Goal: Task Accomplishment & Management: Use online tool/utility

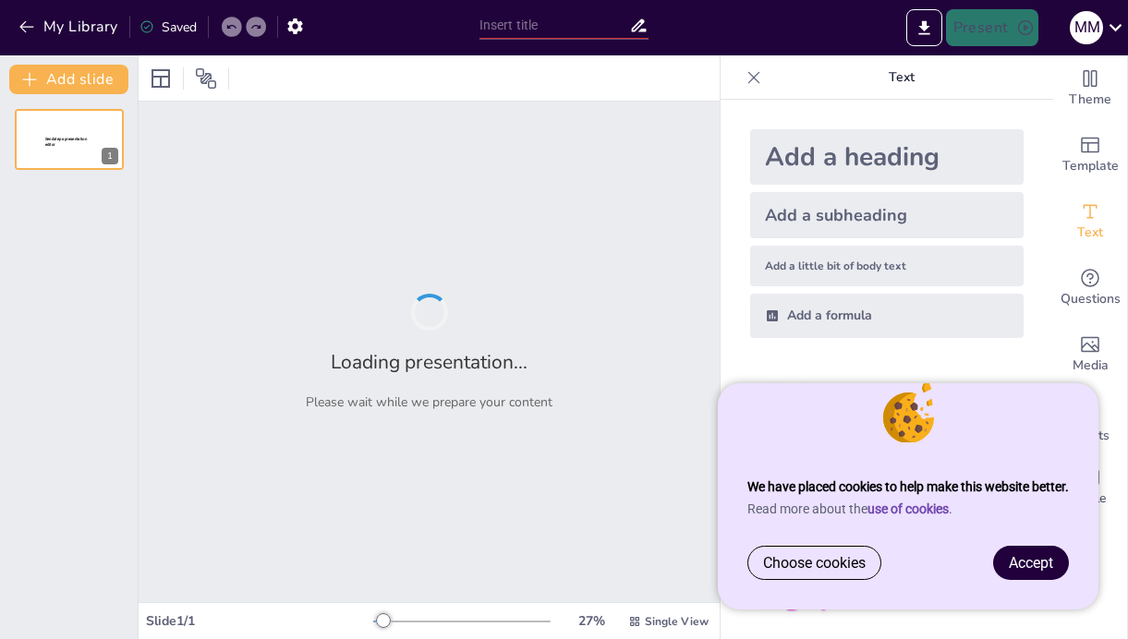
type input "Strateegia Koostamine: Parimad Praktikad ja Tööriistad"
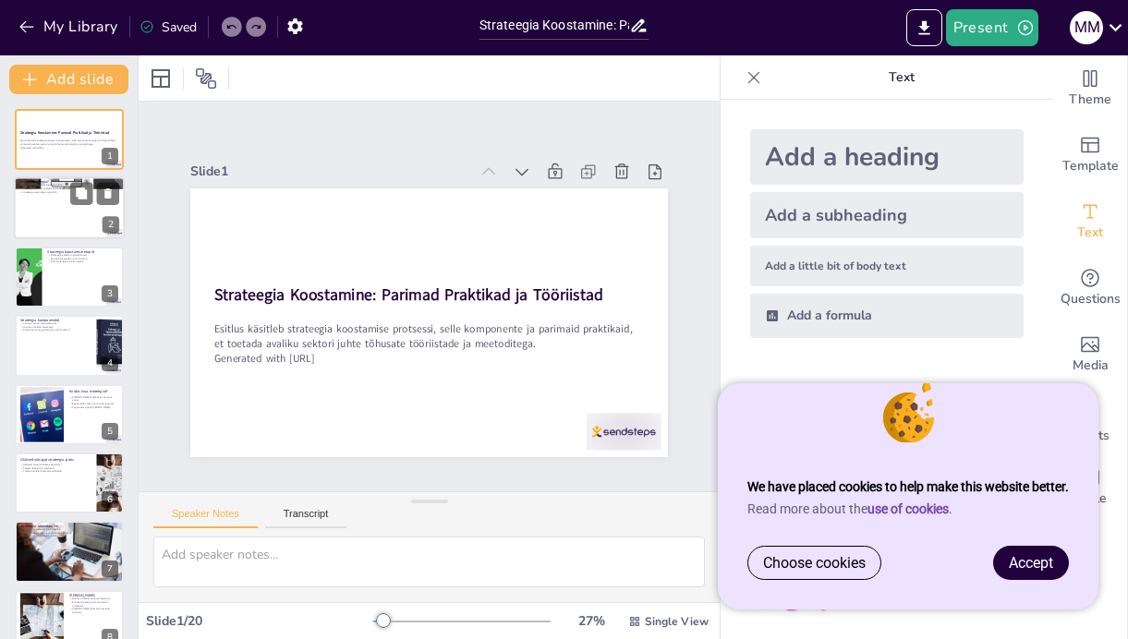
click at [79, 217] on div at bounding box center [69, 208] width 111 height 63
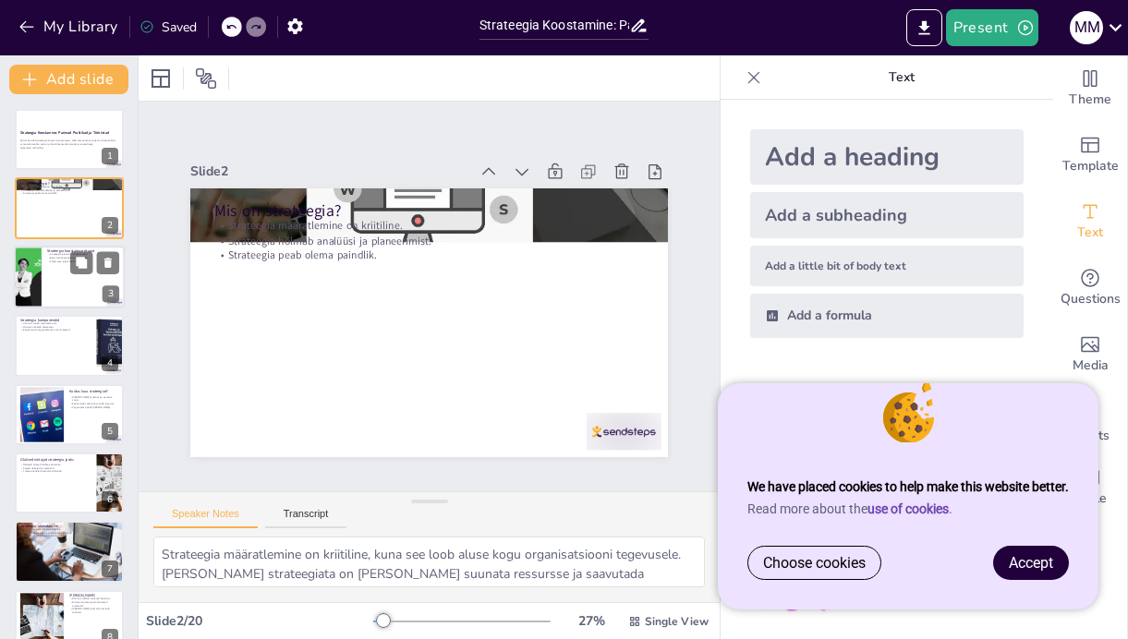
click at [74, 275] on div at bounding box center [69, 277] width 111 height 63
type textarea "Iga strateegia koostamise etapp on omavahel seotud ja järgneb loogilises järjek…"
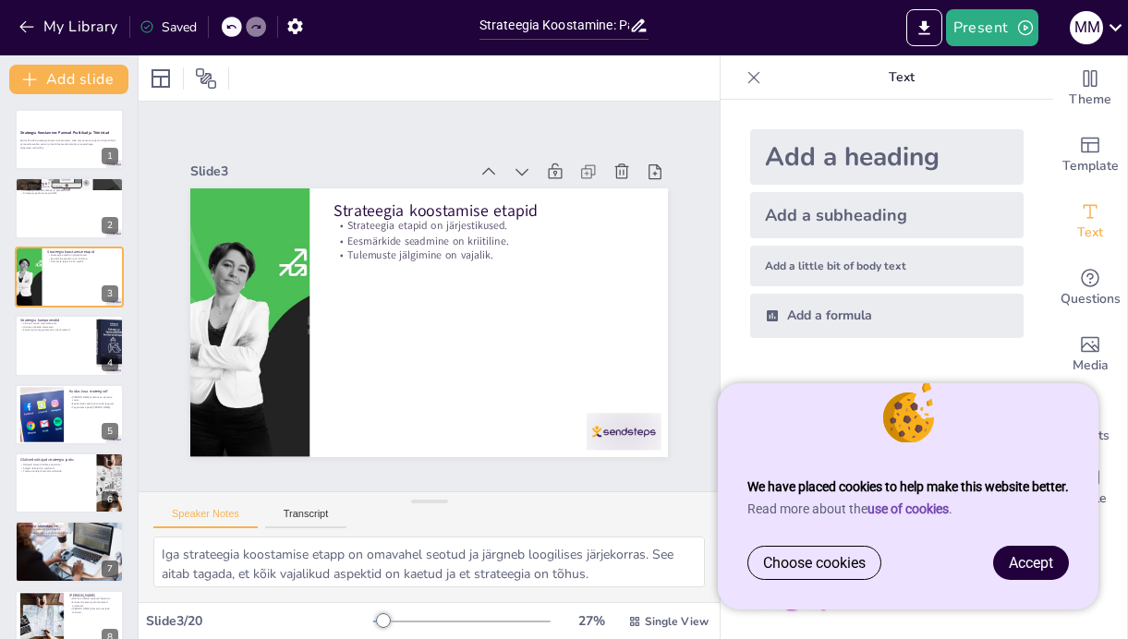
click at [1028, 565] on span "Accept" at bounding box center [1031, 563] width 44 height 18
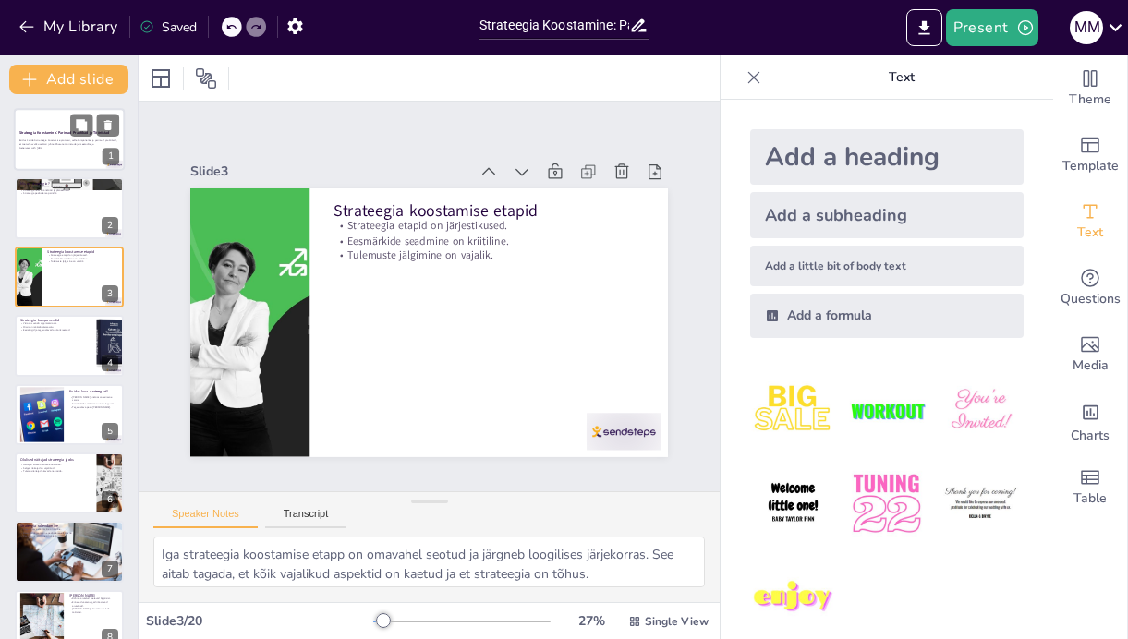
click at [38, 147] on p "Generated with [URL]" at bounding box center [69, 148] width 100 height 4
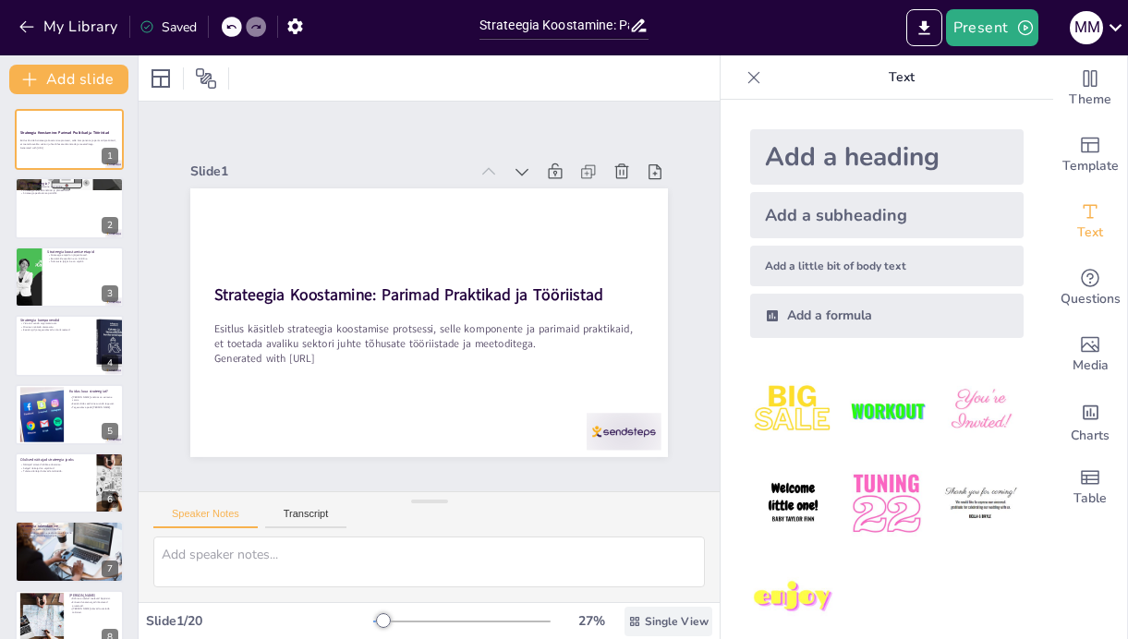
click at [657, 621] on span "Single View" at bounding box center [677, 622] width 64 height 15
click at [967, 30] on button "Present" at bounding box center [992, 27] width 92 height 37
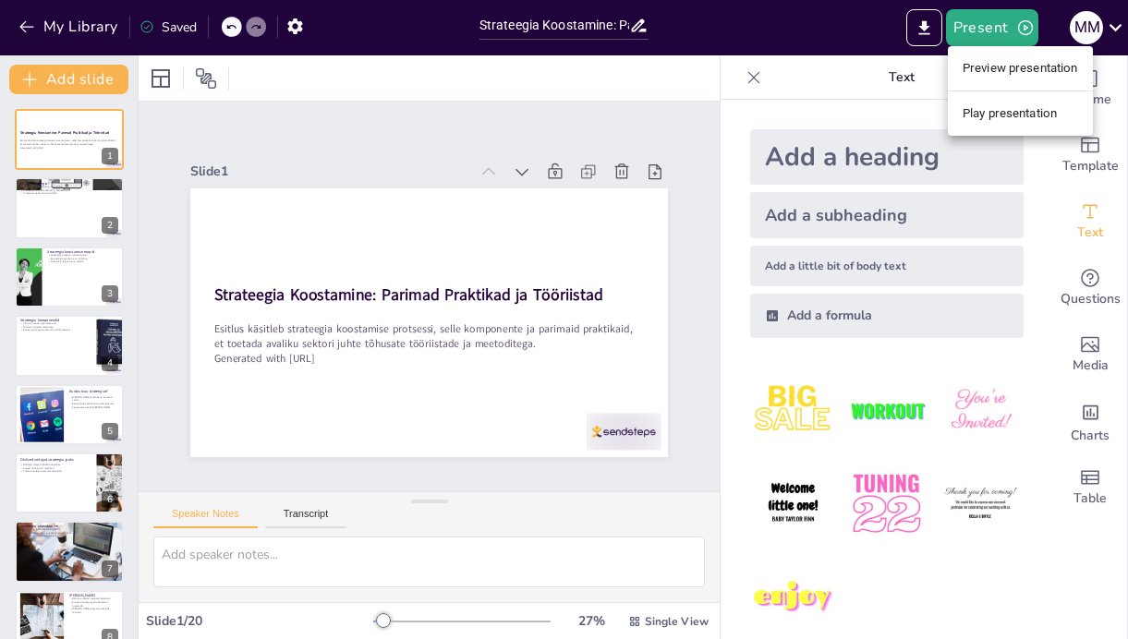
click at [982, 67] on li "Preview presentation" at bounding box center [1020, 69] width 145 height 30
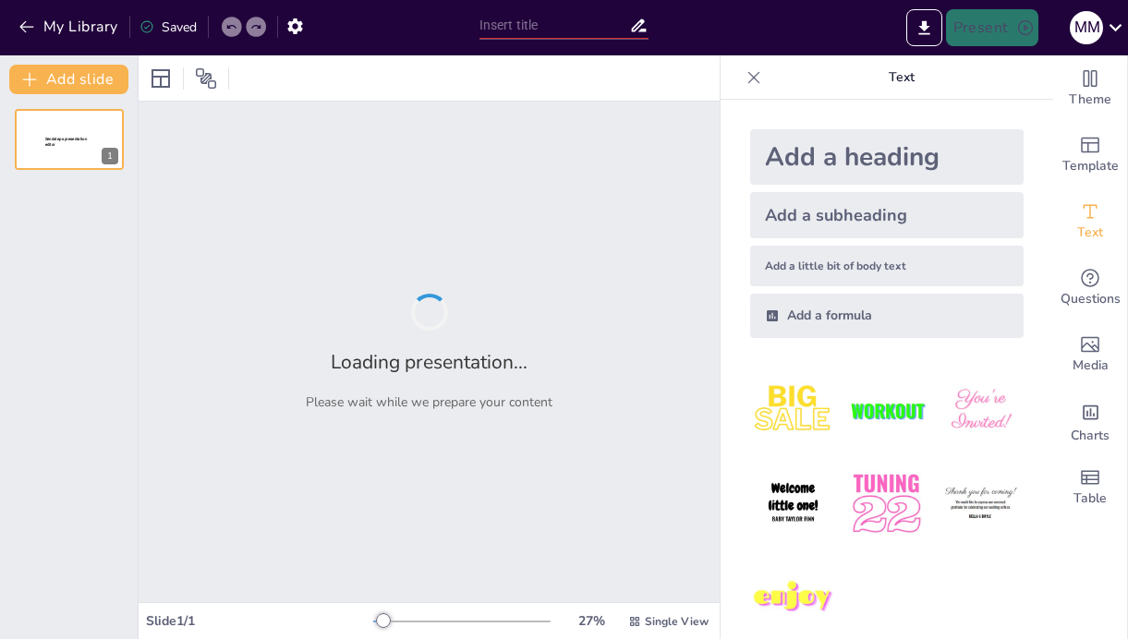
type input "Strateegia Koostamine: Parimad Praktikad ja Tööriistad"
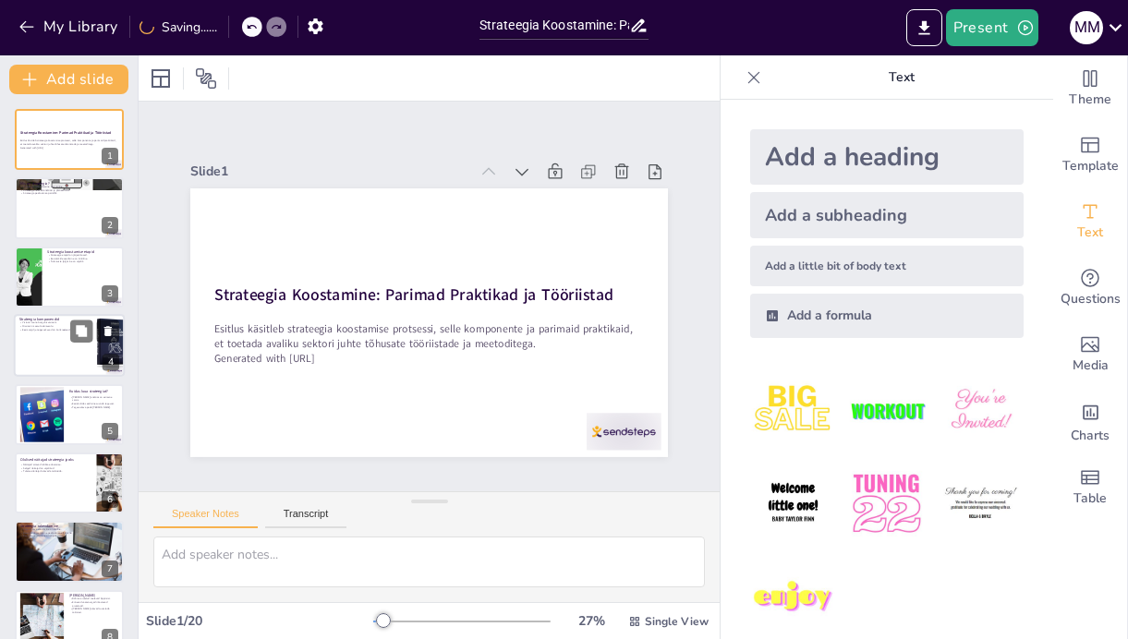
click at [94, 337] on div at bounding box center [94, 332] width 49 height 22
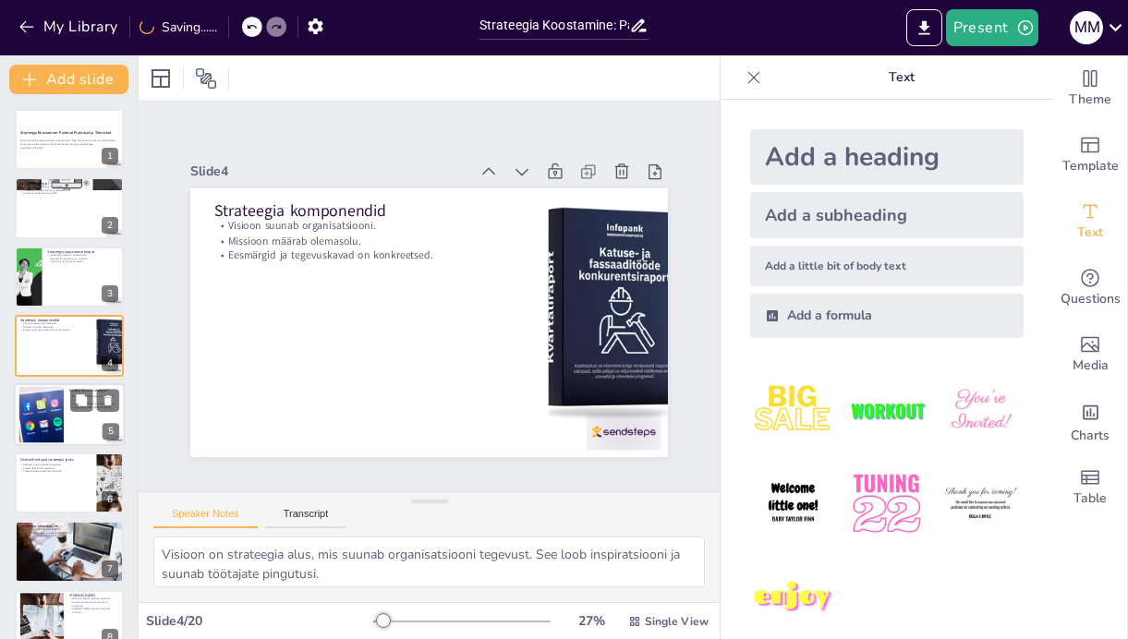
click at [61, 432] on div at bounding box center [42, 414] width 100 height 56
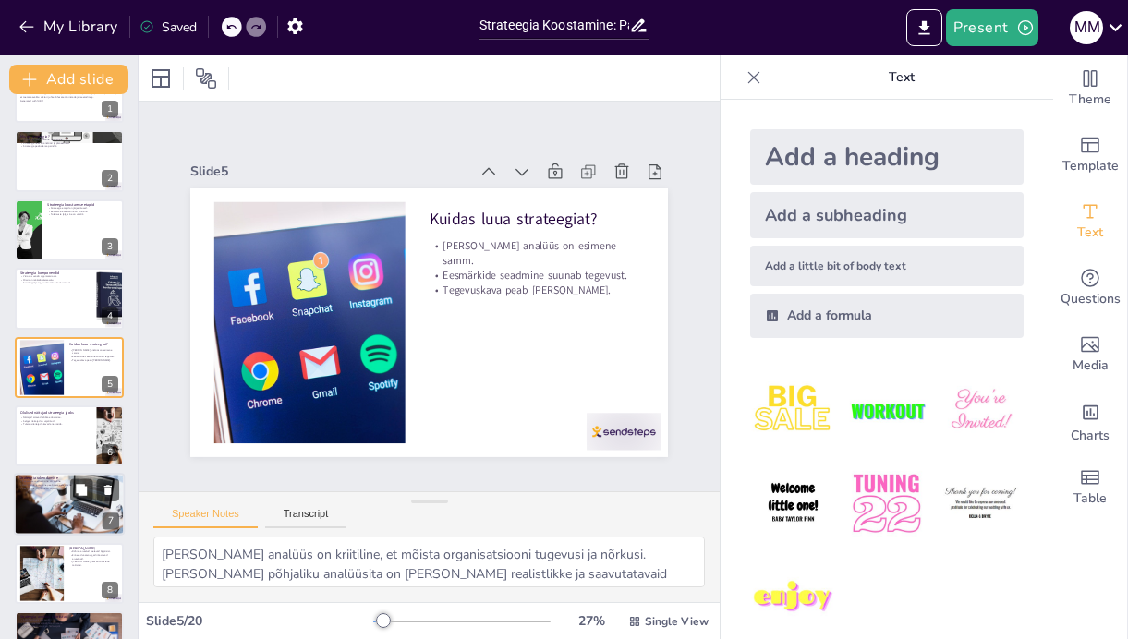
click at [60, 481] on p "Tegevuskava elluviimine on oluline." at bounding box center [69, 483] width 100 height 4
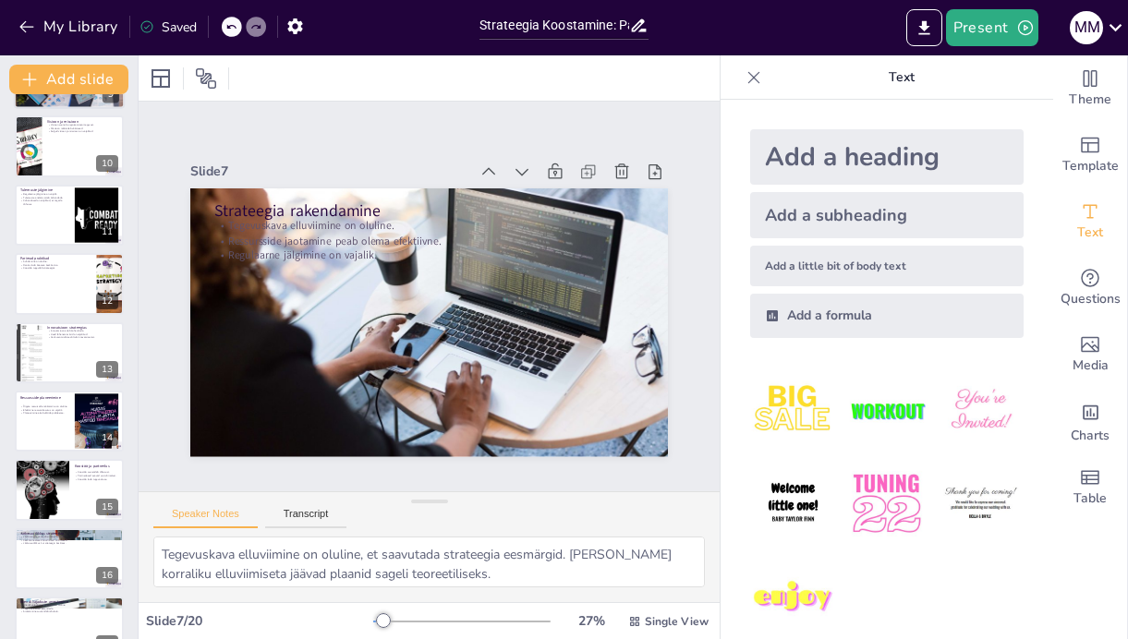
scroll to position [851, 0]
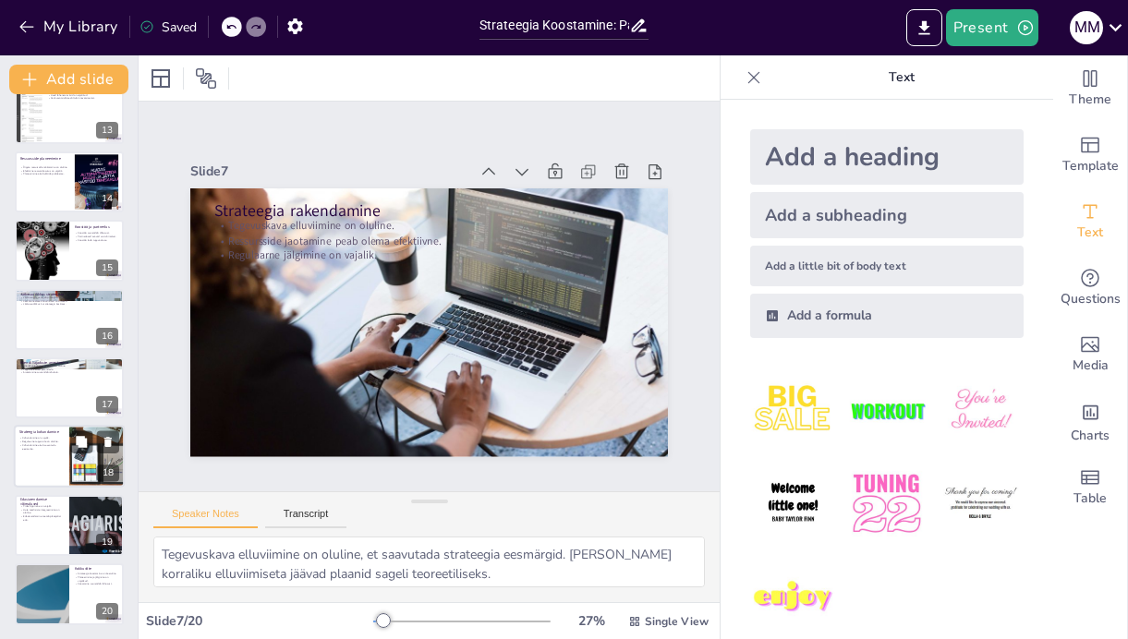
click at [47, 463] on div at bounding box center [69, 457] width 111 height 63
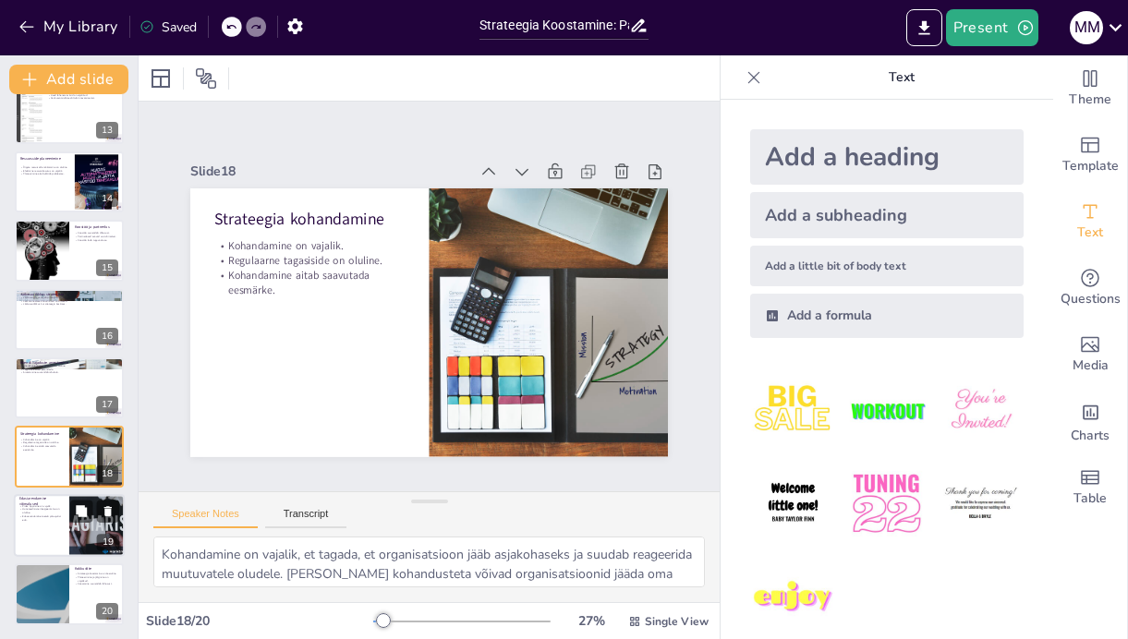
click at [48, 505] on p "Pidev õppimine on vajalik." at bounding box center [41, 507] width 44 height 4
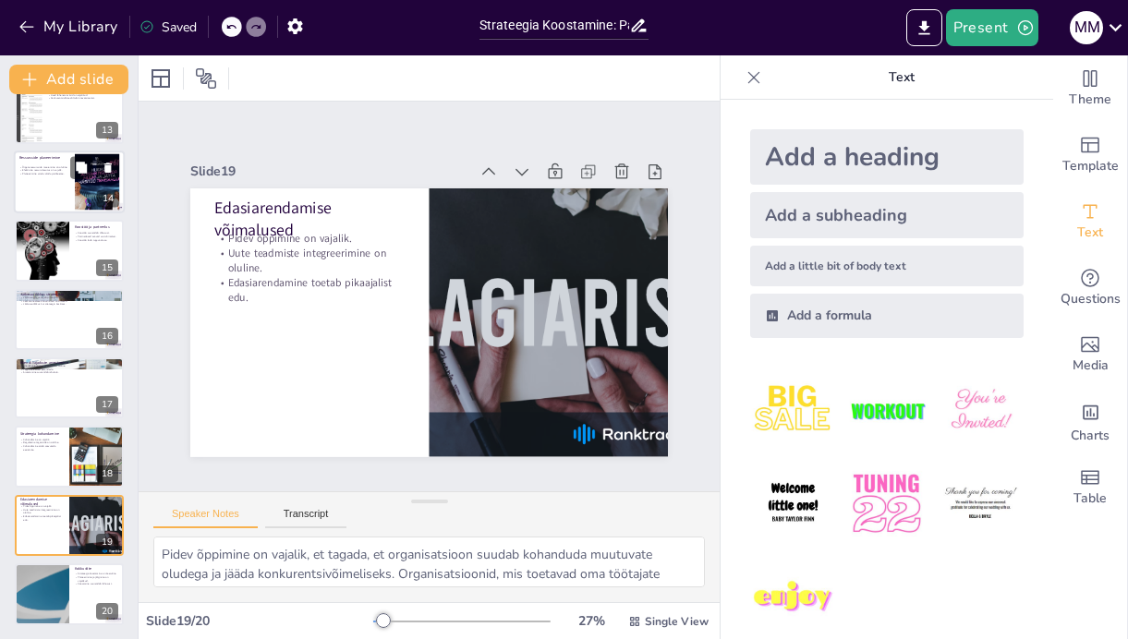
click at [44, 200] on div at bounding box center [69, 182] width 111 height 63
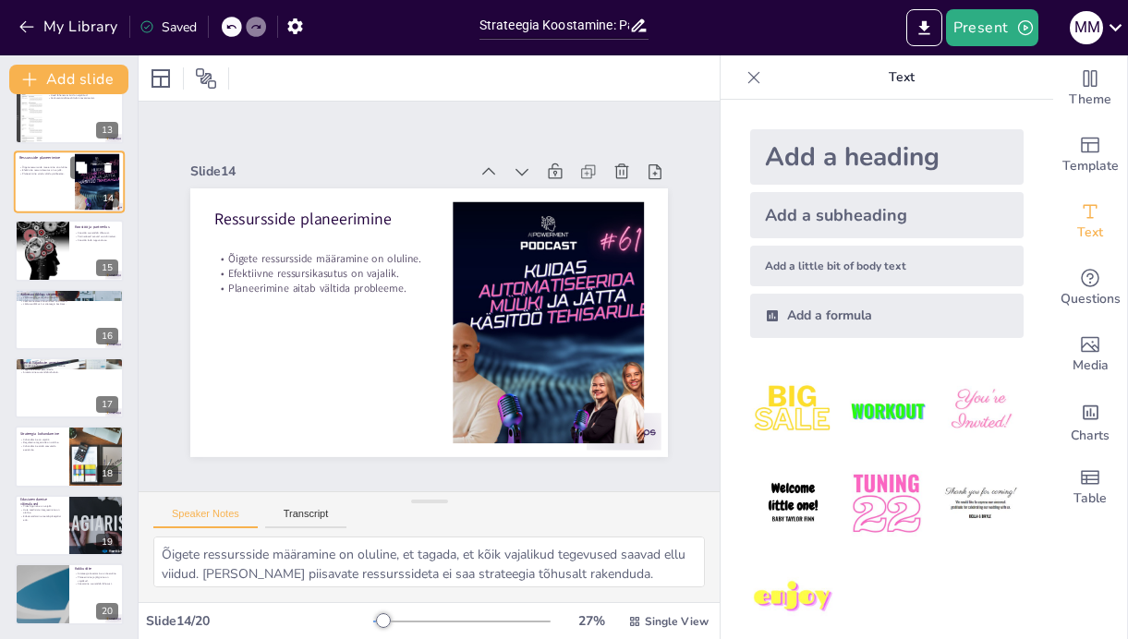
scroll to position [666, 0]
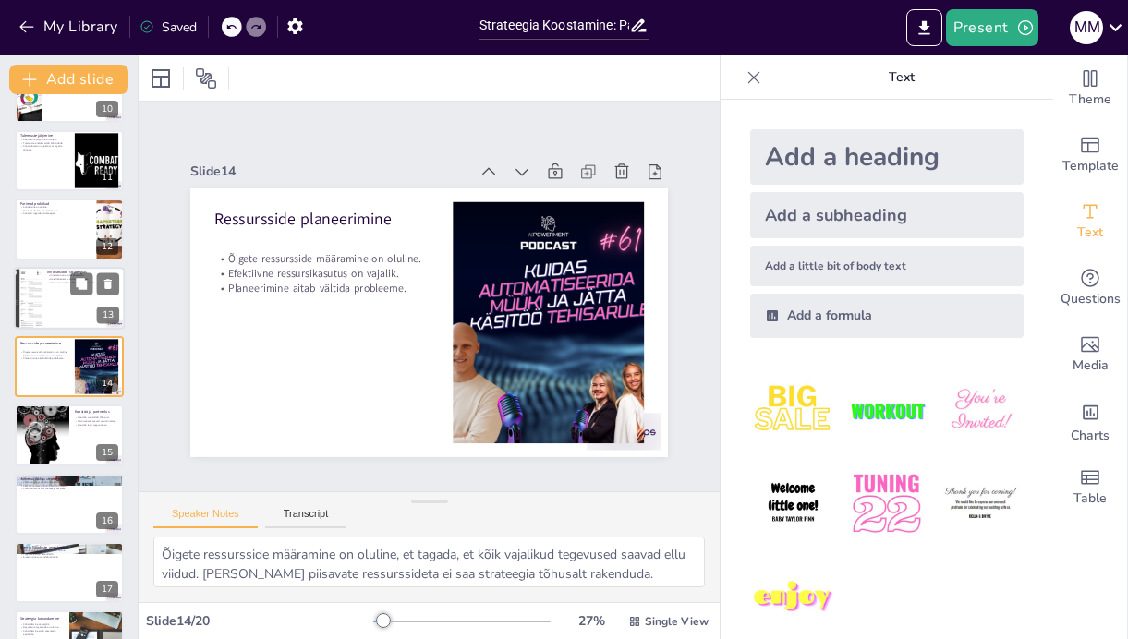
click at [54, 298] on div at bounding box center [69, 298] width 111 height 63
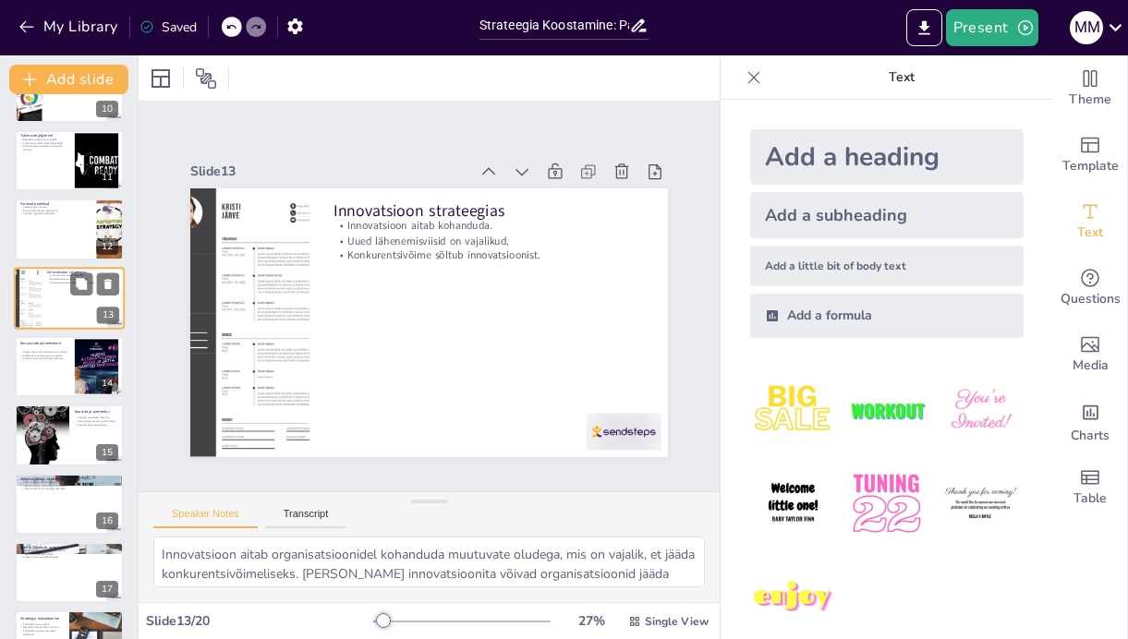
scroll to position [597, 0]
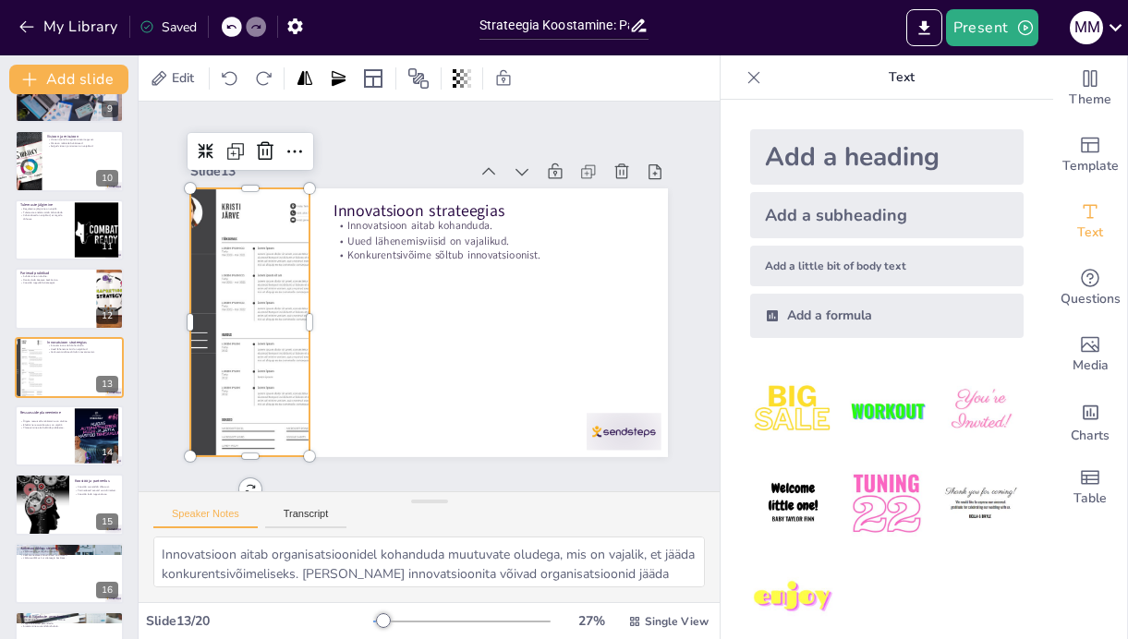
click at [236, 356] on div at bounding box center [249, 285] width 242 height 302
click at [44, 510] on div at bounding box center [41, 505] width 94 height 63
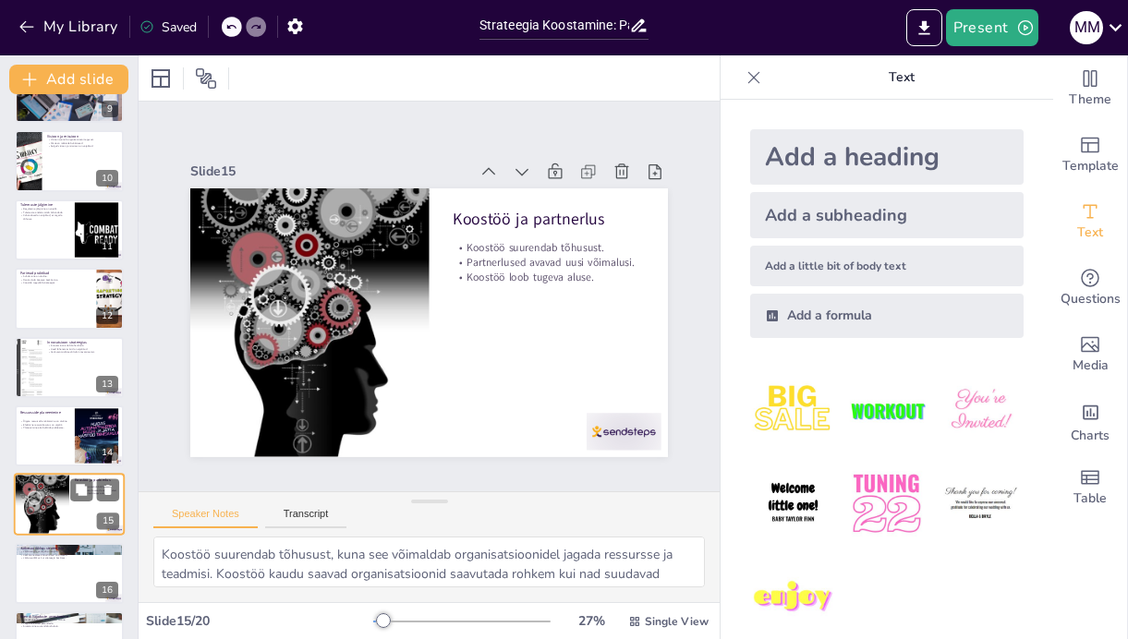
scroll to position [735, 0]
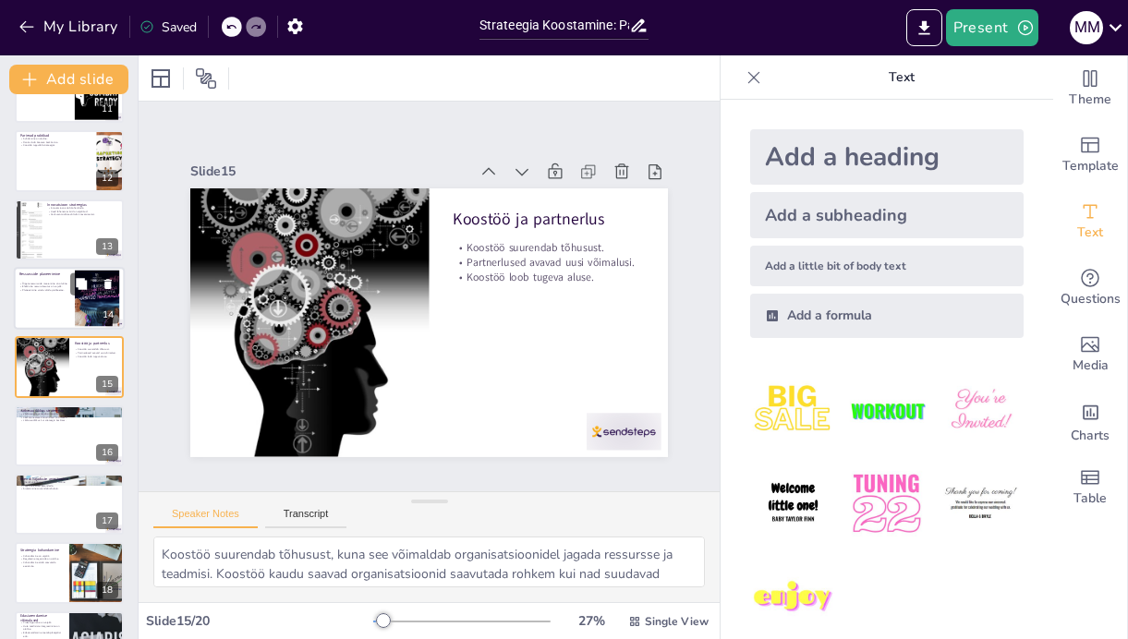
click at [41, 298] on div at bounding box center [69, 298] width 111 height 63
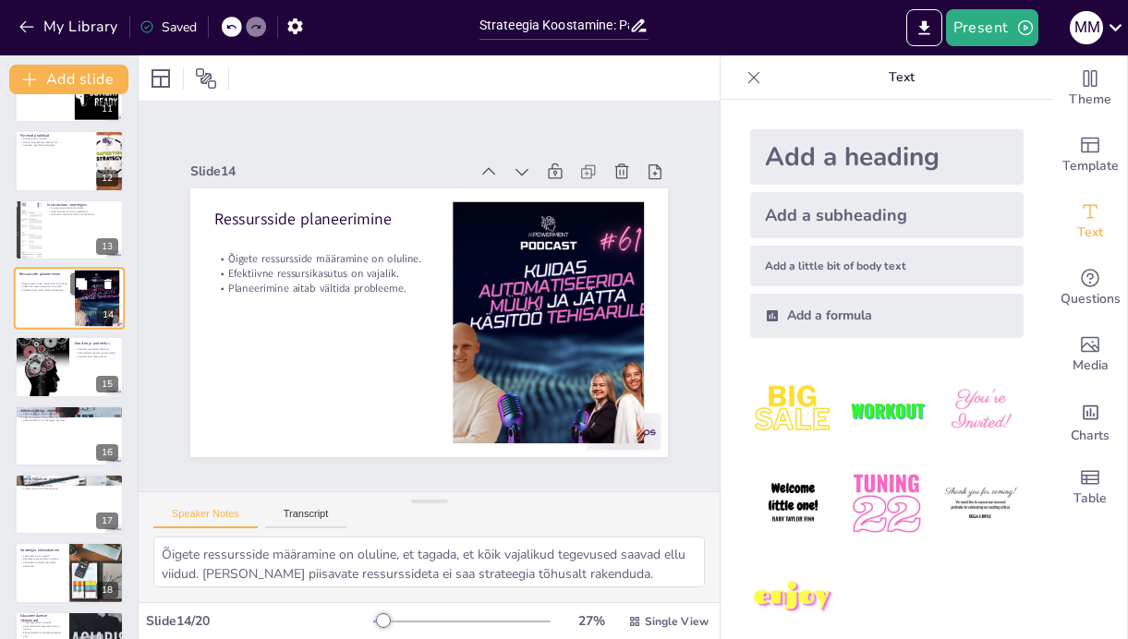
scroll to position [666, 0]
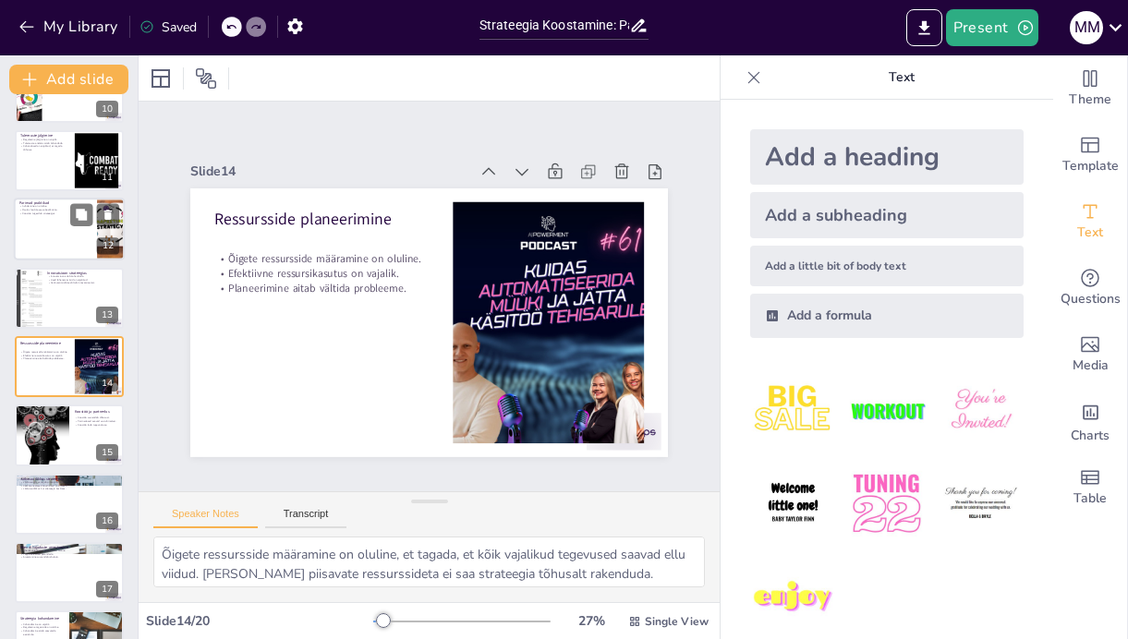
click at [43, 226] on div at bounding box center [69, 229] width 111 height 63
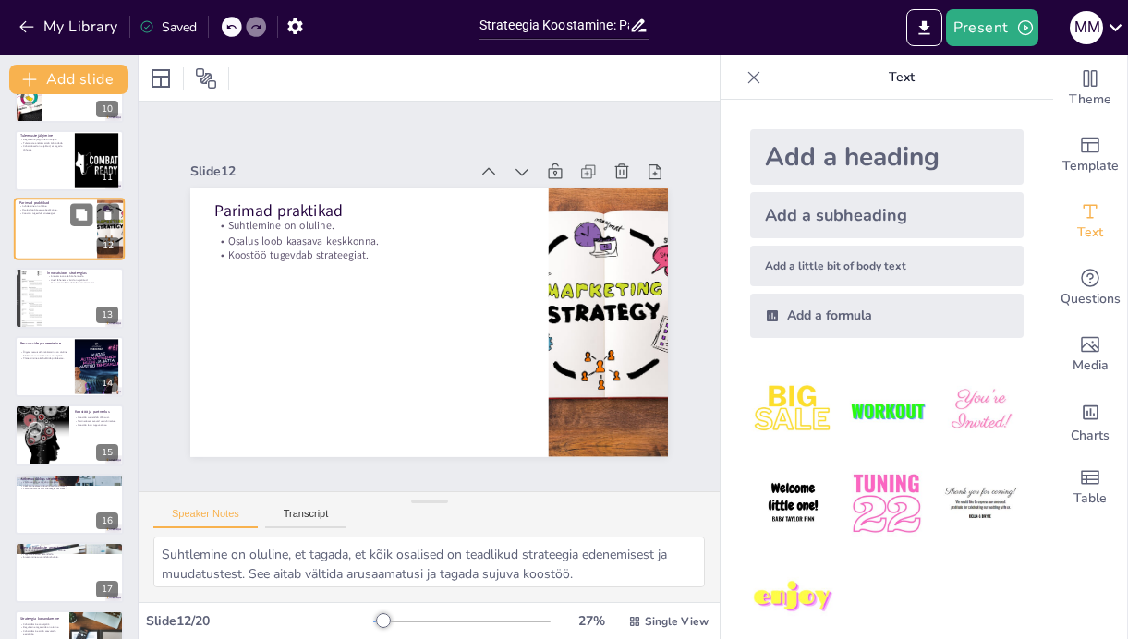
scroll to position [529, 0]
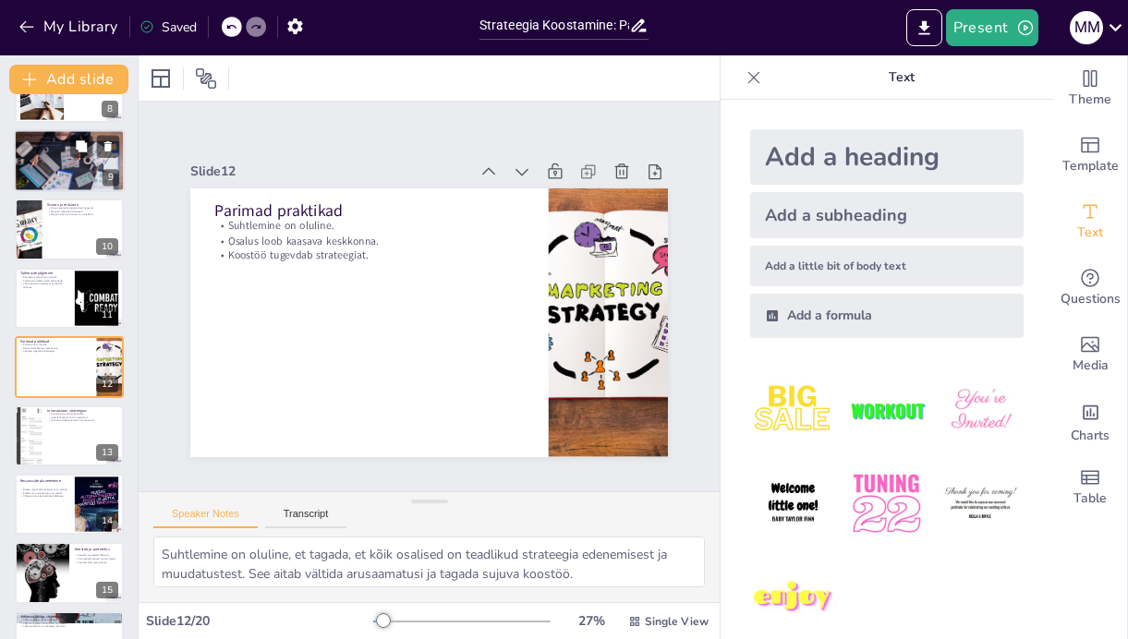
click at [40, 188] on div at bounding box center [69, 160] width 111 height 83
type textarea "SWOT-analüüs on kasulik tööriist, mis aitab organisatsioonidel mõista oma posit…"
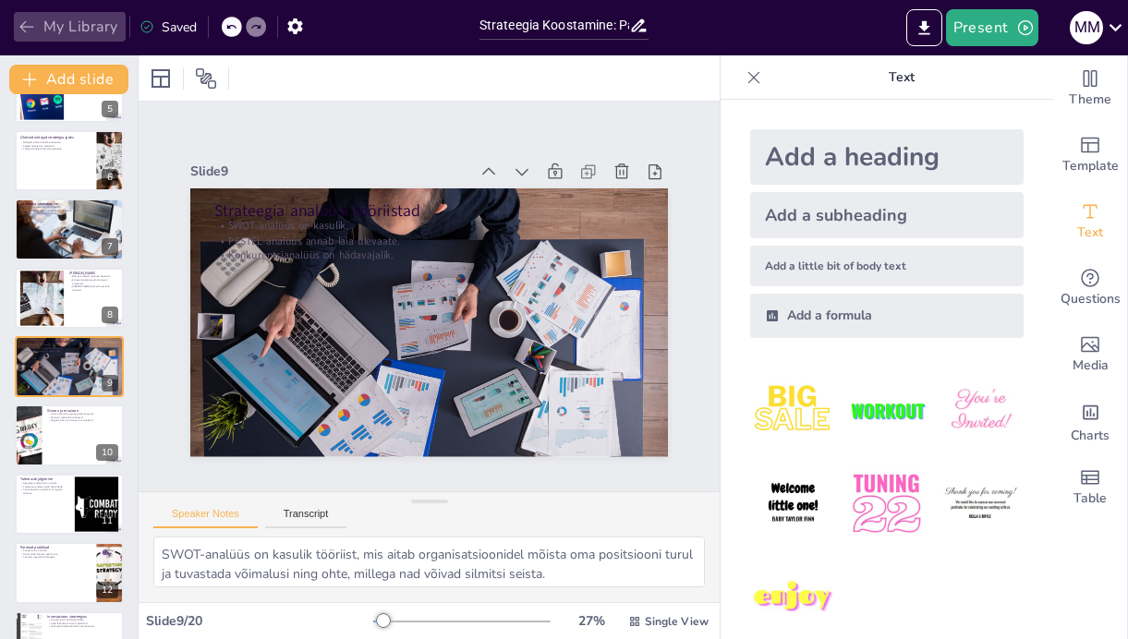
click at [27, 28] on icon "button" at bounding box center [27, 27] width 18 height 18
